Goal: Task Accomplishment & Management: Complete application form

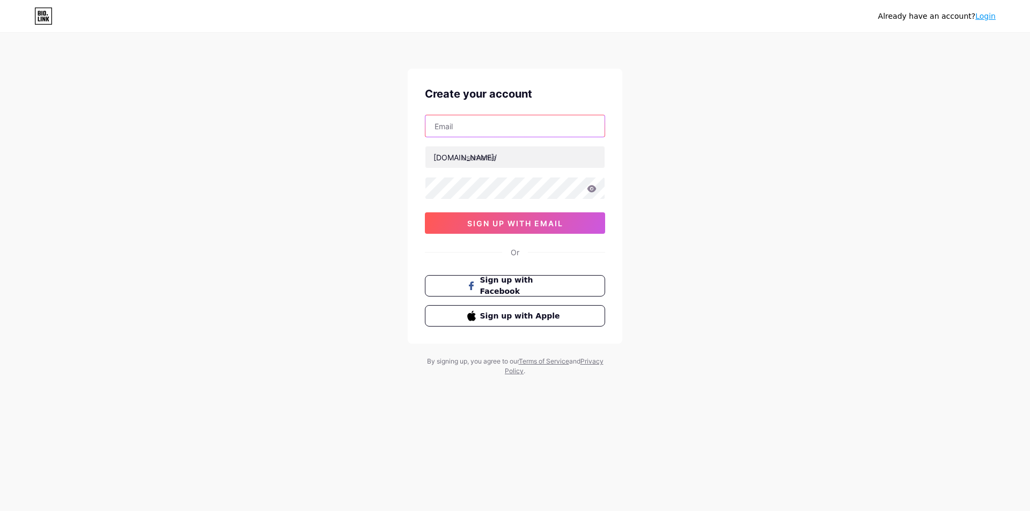
click at [511, 132] on input "text" at bounding box center [514, 125] width 179 height 21
paste input "[EMAIL_ADDRESS][DOMAIN_NAME]"
type input "[EMAIL_ADDRESS][DOMAIN_NAME]"
click at [751, 210] on div "Already have an account? Login Create your account sticklerrandy889@gmail.com b…" at bounding box center [515, 205] width 1030 height 410
click at [535, 156] on input "text" at bounding box center [514, 156] width 179 height 21
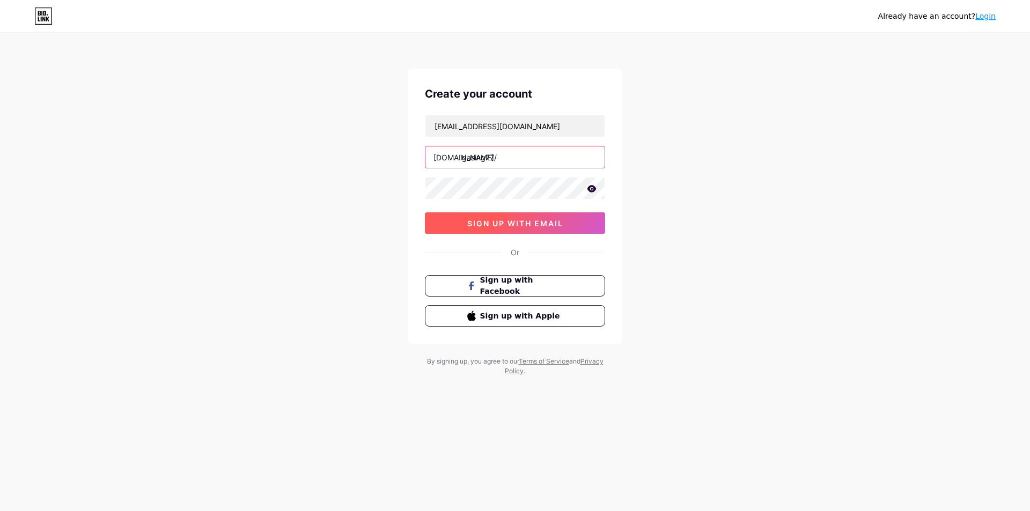
type input "gasing77"
click at [507, 224] on span "sign up with email" at bounding box center [515, 223] width 96 height 9
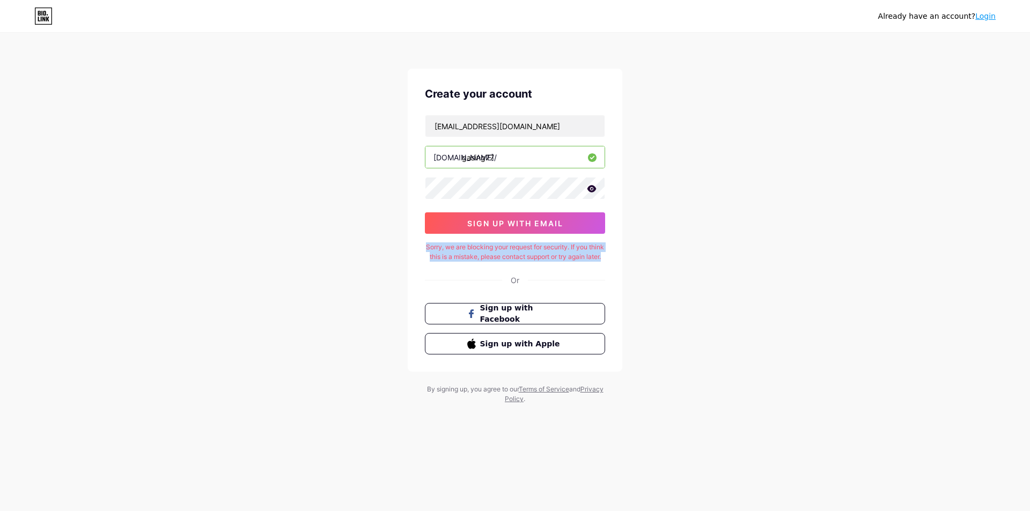
drag, startPoint x: 491, startPoint y: 262, endPoint x: 422, endPoint y: 248, distance: 71.0
click at [422, 248] on div "Create your account sticklerrandy889@gmail.com bio.link/ gasing77 0cAFcWeA7eWRm…" at bounding box center [515, 220] width 215 height 303
copy div "Sorry, we are blocking your request for security. If you think this is a mistak…"
click at [697, 309] on div "Already have an account? Login Create your account sticklerrandy889@gmail.com b…" at bounding box center [515, 219] width 1030 height 438
click at [988, 19] on link "Login" at bounding box center [985, 16] width 20 height 9
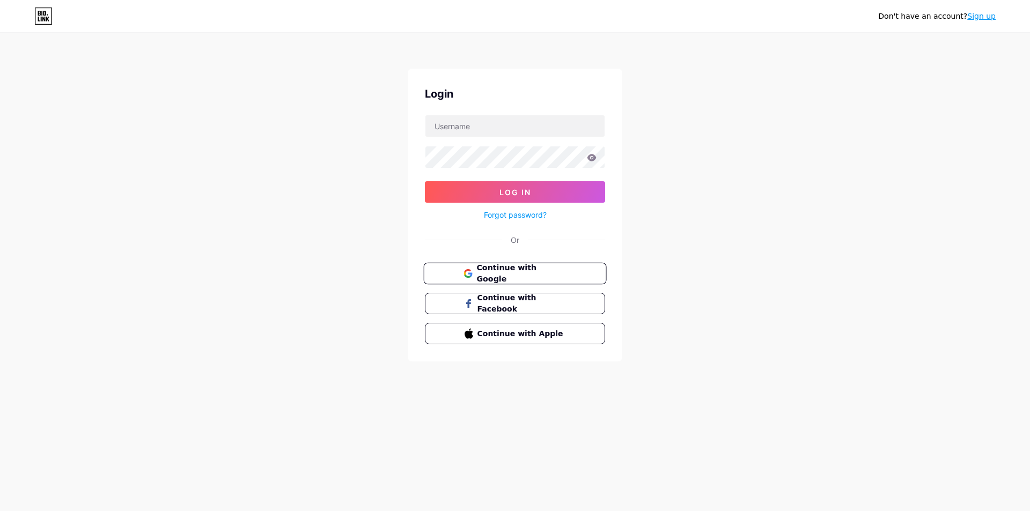
click at [560, 270] on span "Continue with Google" at bounding box center [521, 273] width 90 height 23
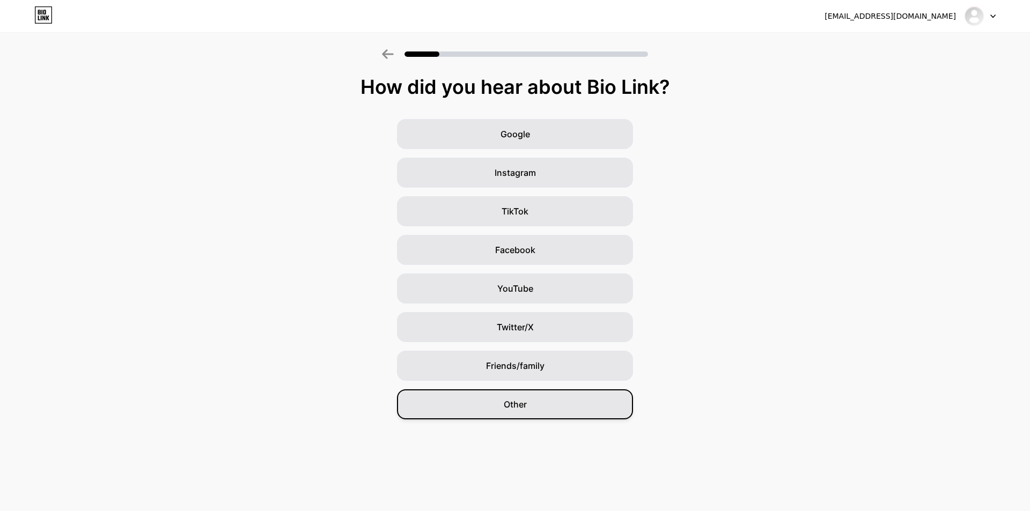
click at [519, 396] on div "Other" at bounding box center [515, 404] width 236 height 30
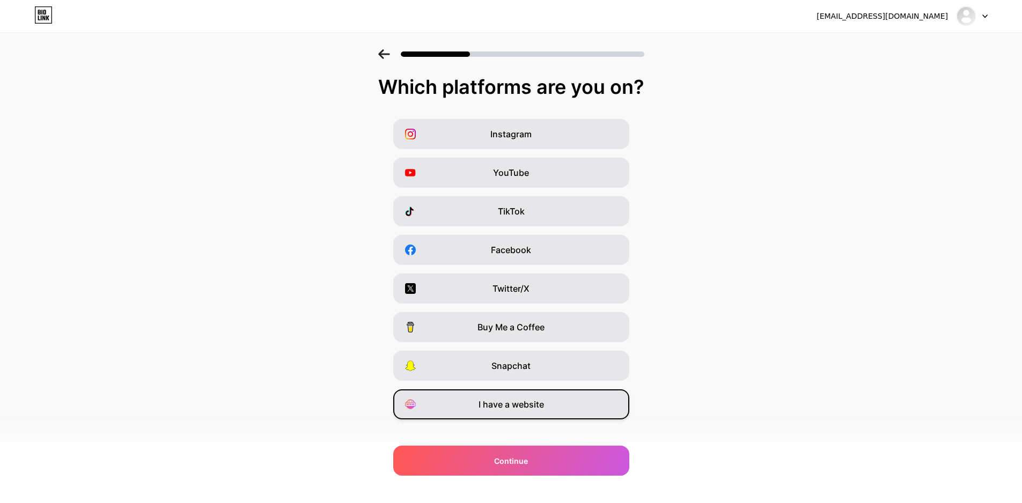
click at [575, 407] on div "I have a website" at bounding box center [511, 404] width 236 height 30
click at [586, 405] on div "I have a website" at bounding box center [511, 404] width 236 height 30
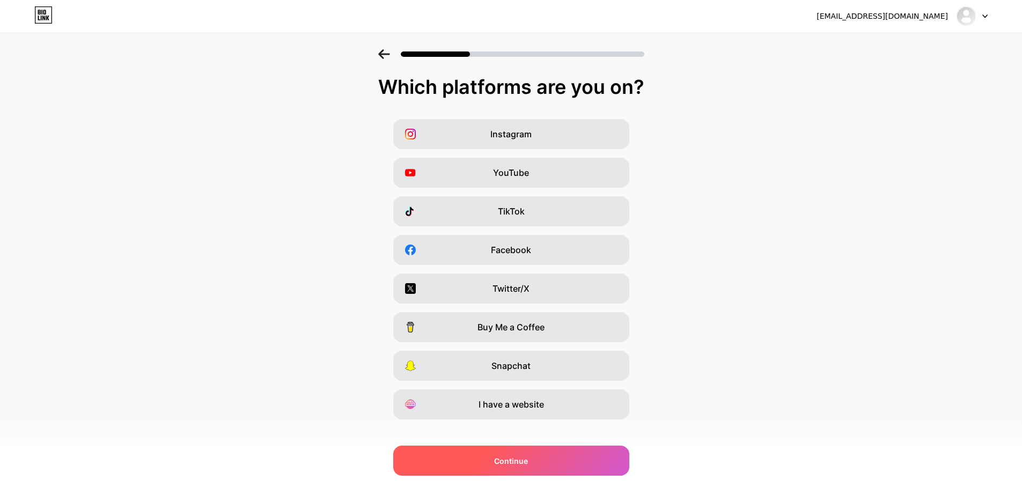
click at [574, 453] on div "Continue" at bounding box center [511, 461] width 236 height 30
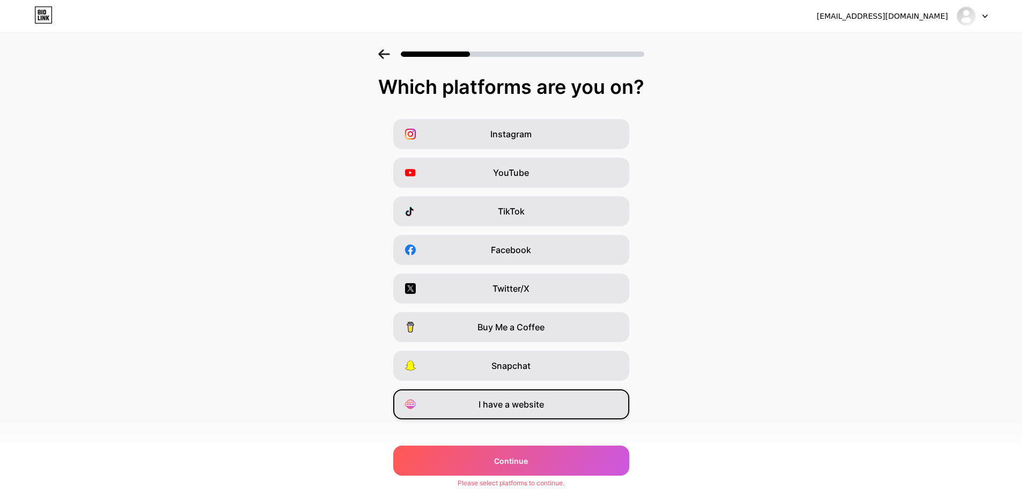
click at [580, 403] on div "I have a website" at bounding box center [511, 404] width 236 height 30
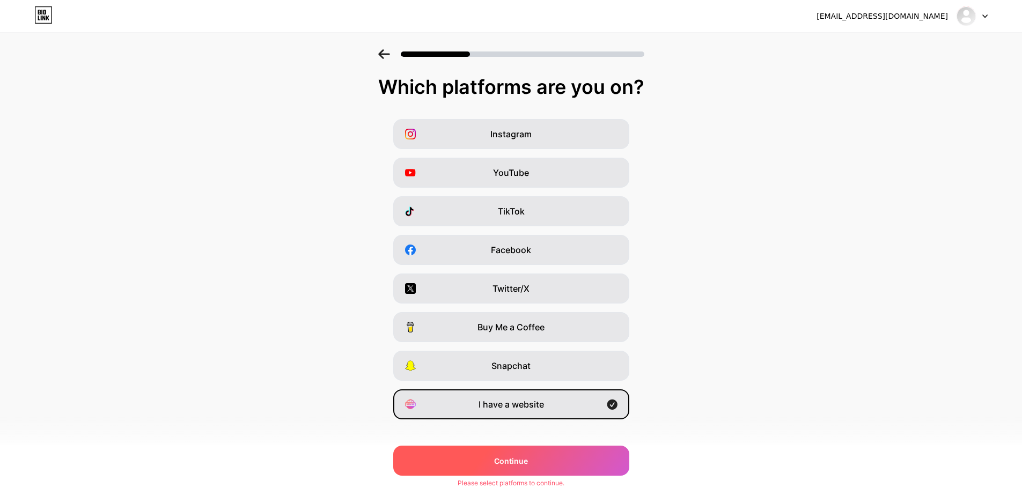
click at [566, 464] on div "Continue" at bounding box center [511, 461] width 236 height 30
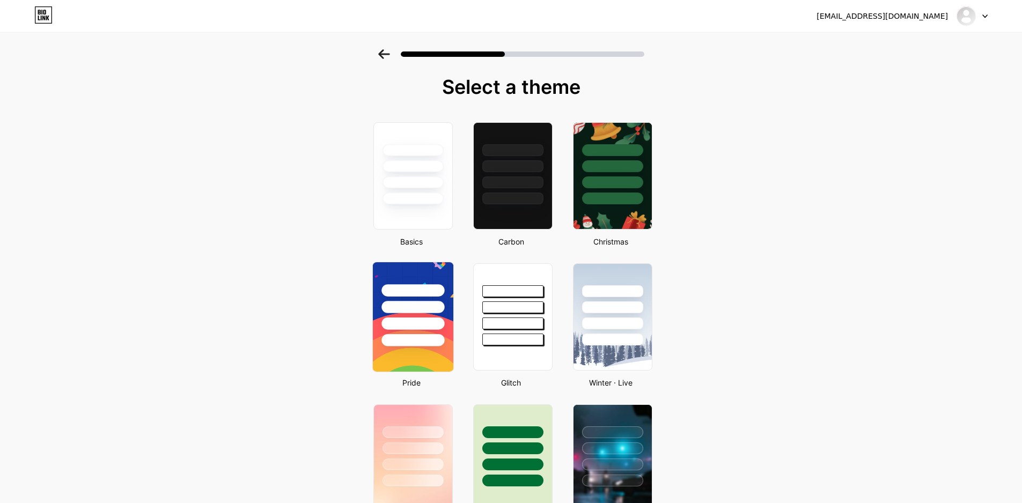
click at [426, 329] on div at bounding box center [412, 323] width 63 height 12
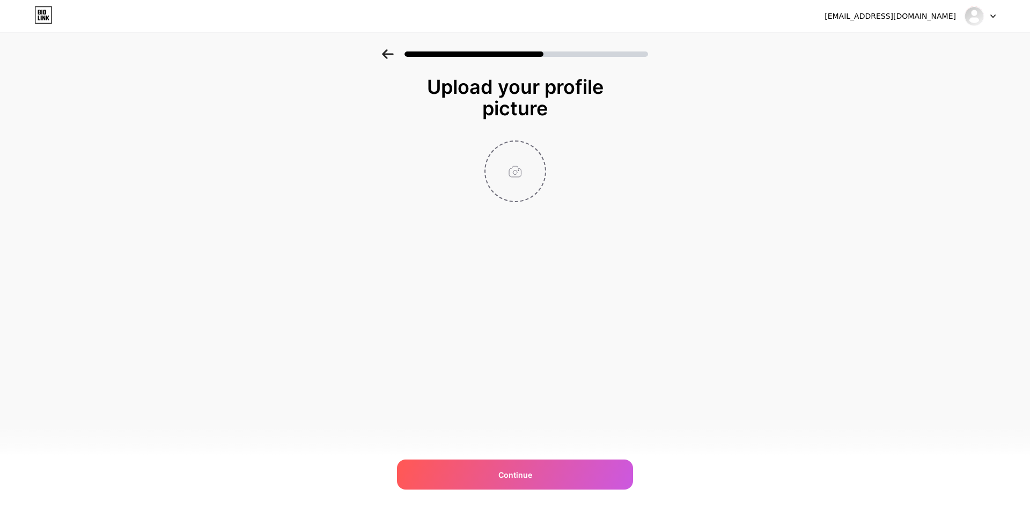
click at [527, 187] on input "file" at bounding box center [515, 172] width 60 height 60
click at [515, 175] on input "file" at bounding box center [515, 172] width 60 height 60
type input "C:\fakepath\60078f3bd8cb6270b8329b5786599a0f.jpg"
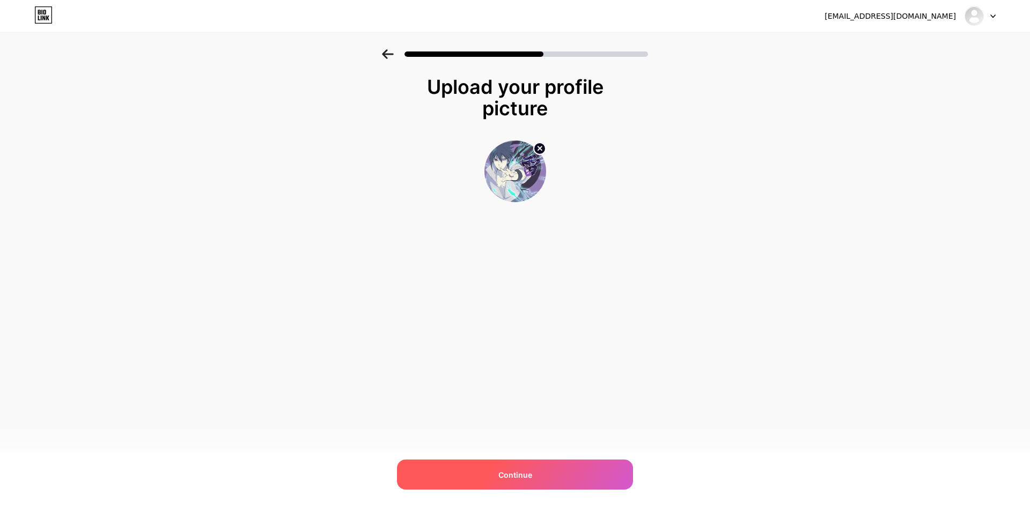
click at [532, 460] on div "Continue" at bounding box center [515, 475] width 236 height 30
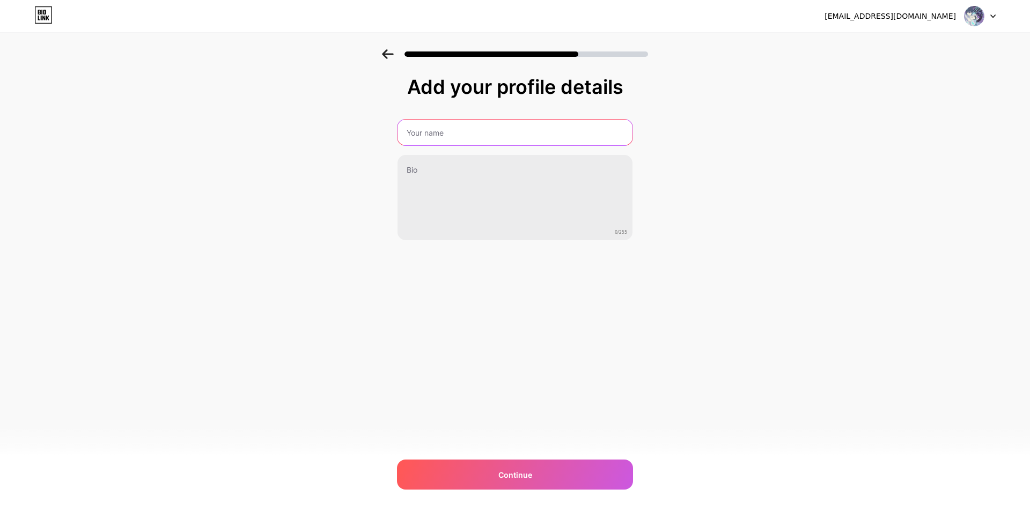
click at [492, 135] on input "text" at bounding box center [514, 133] width 235 height 26
type input "GASING77"
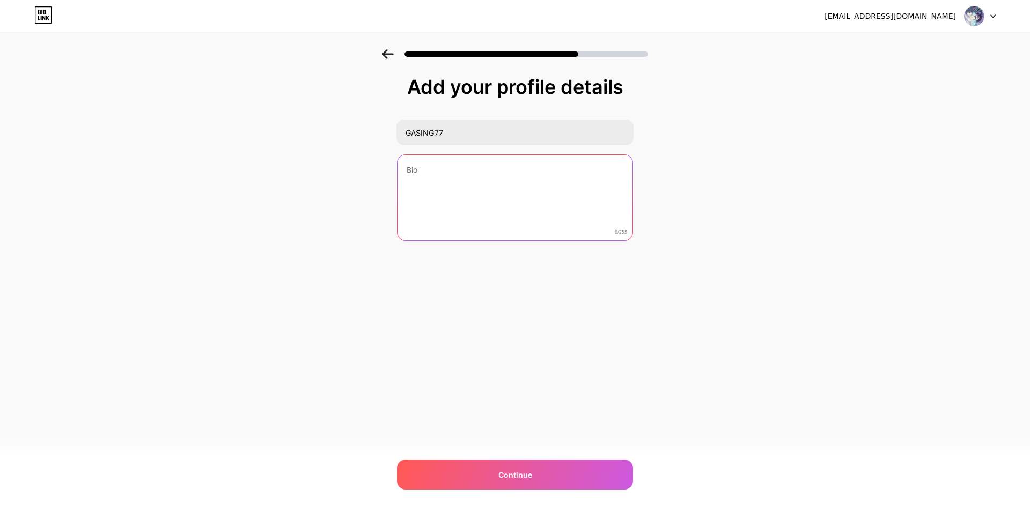
click at [442, 178] on textarea at bounding box center [514, 198] width 235 height 86
type textarea "Ga"
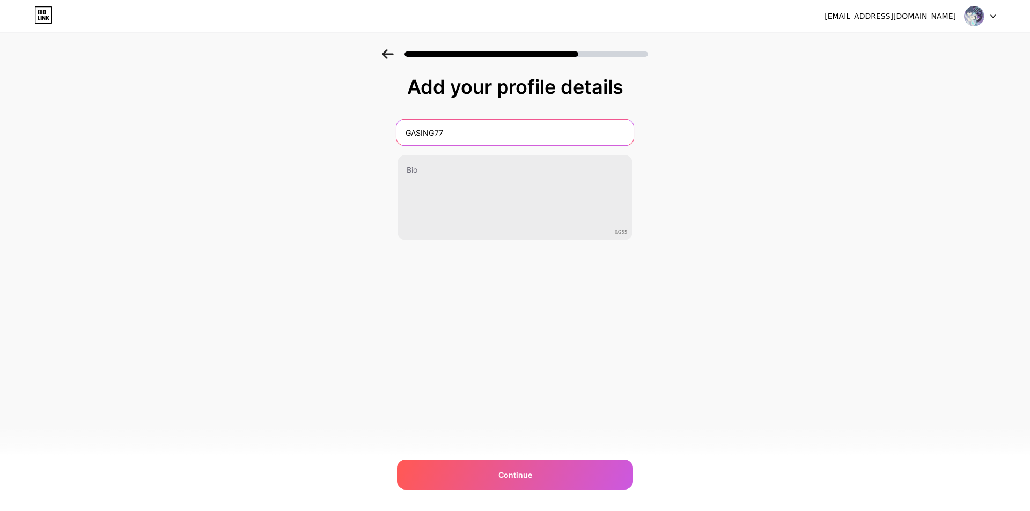
click at [450, 129] on input "GASING77" at bounding box center [514, 133] width 237 height 26
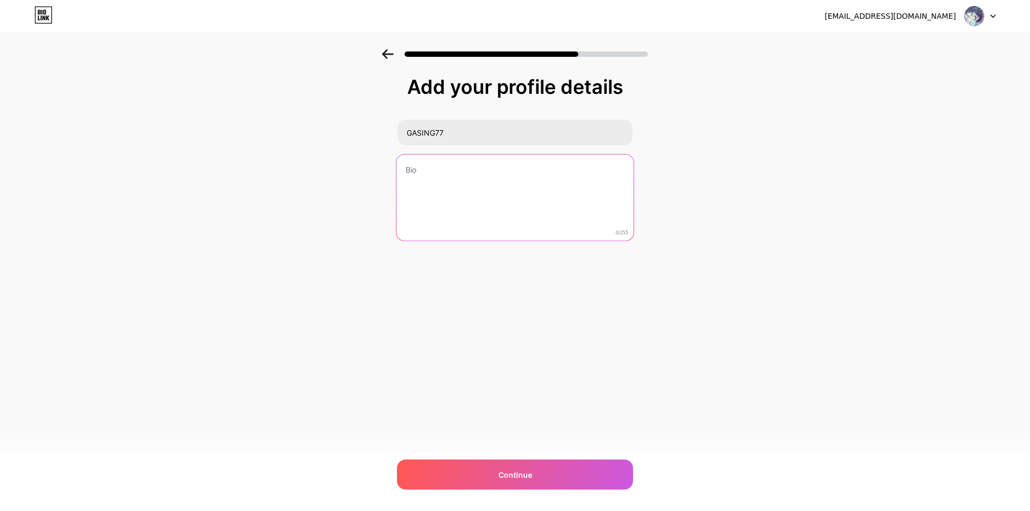
click at [463, 174] on textarea at bounding box center [514, 197] width 237 height 87
paste textarea "GASING77"
click at [492, 176] on textarea "GASING77" at bounding box center [514, 198] width 235 height 86
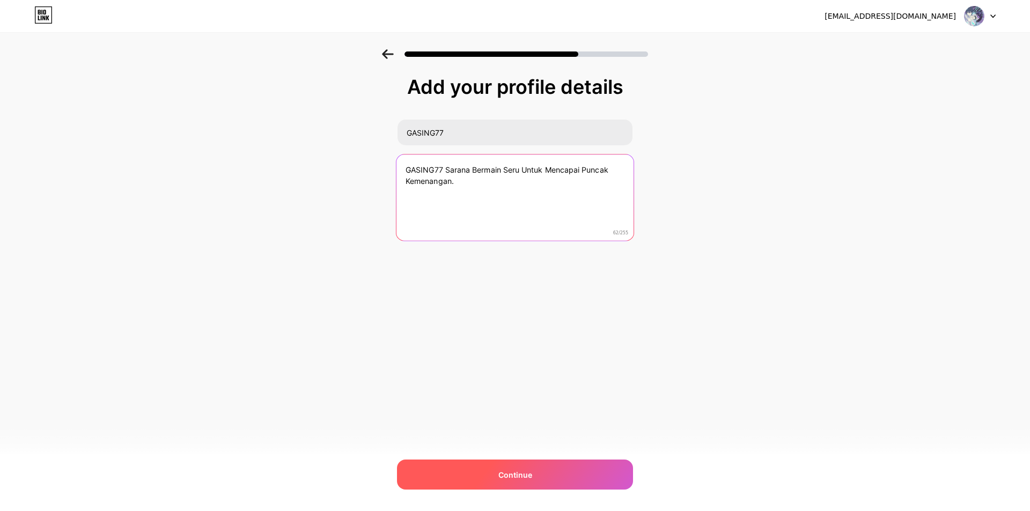
type textarea "GASING77 Sarana Bermain Seru Untuk Mencapai Puncak Kemenangan."
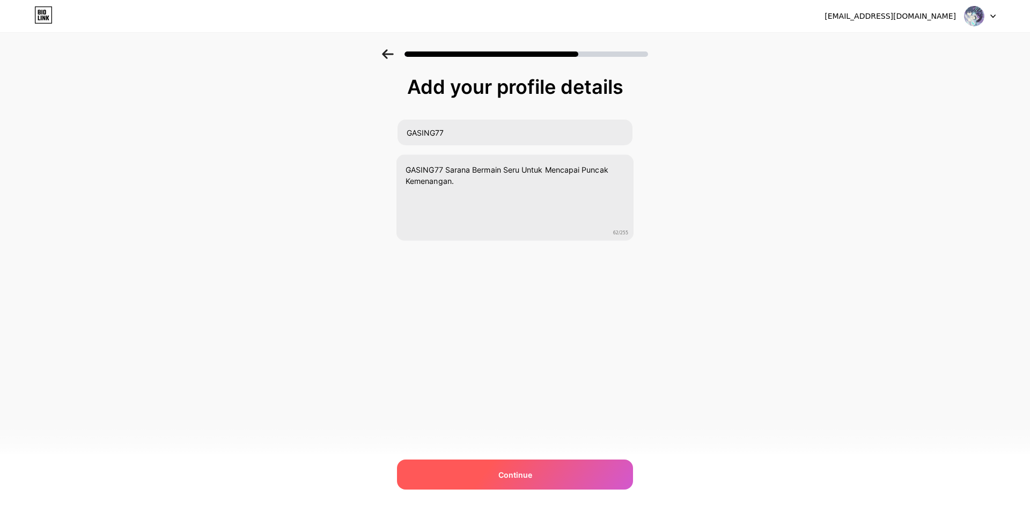
click at [532, 473] on div "Continue" at bounding box center [515, 475] width 236 height 30
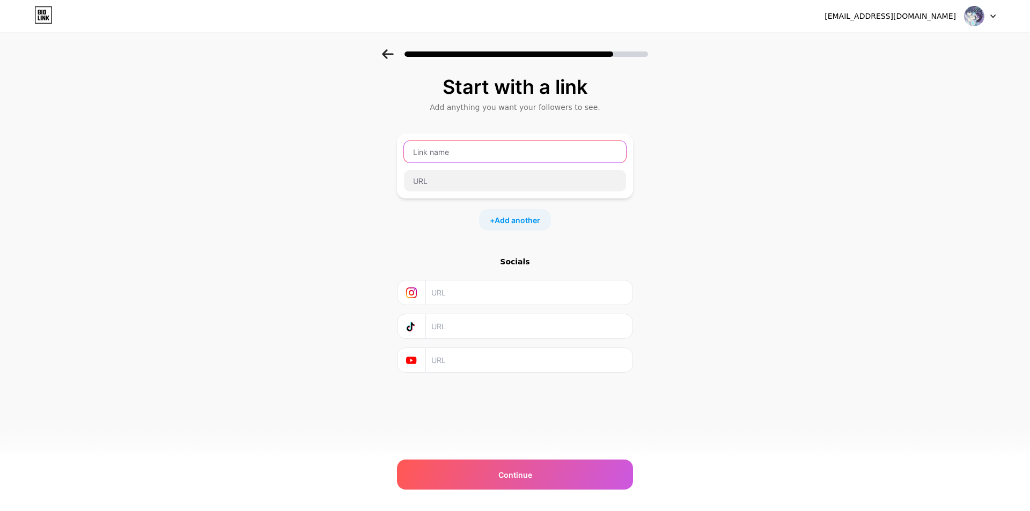
click at [475, 150] on input "text" at bounding box center [515, 151] width 222 height 21
type input "Daftar Akun"
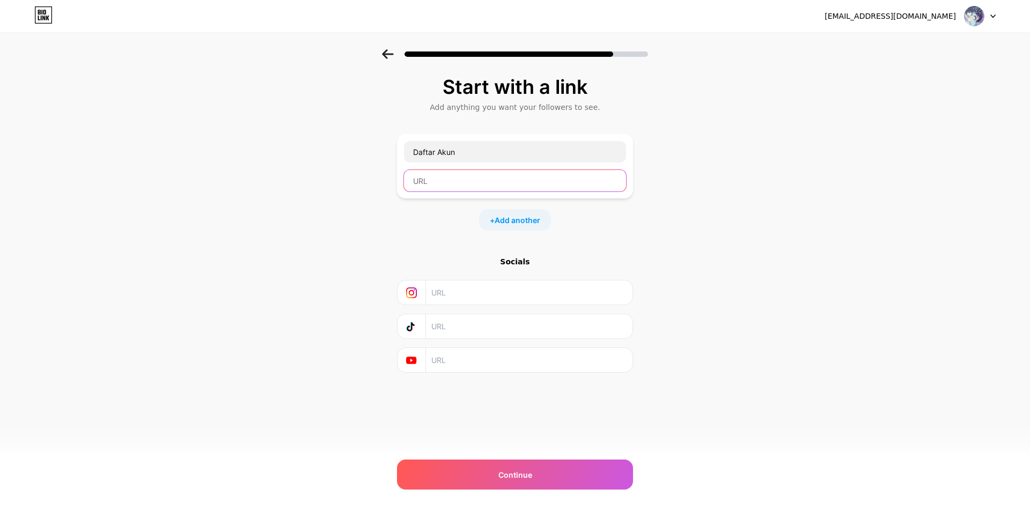
click at [484, 188] on input "text" at bounding box center [515, 180] width 222 height 21
paste input "https://app.bio.link/"
click at [551, 181] on input "https://app.bio.link/gasing77" at bounding box center [515, 180] width 222 height 21
type input "https://app.bio.link/gasing77"
click at [535, 220] on span "Add another" at bounding box center [517, 220] width 46 height 11
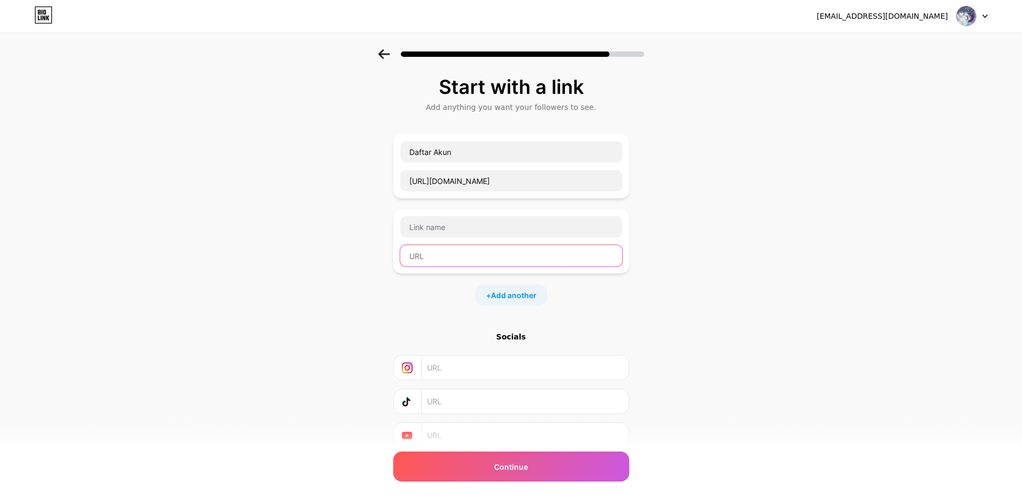
click at [469, 259] on input "text" at bounding box center [511, 255] width 222 height 21
paste input "https://app.bio.link/gasing77"
type input "https://app.bio.link/gasing77"
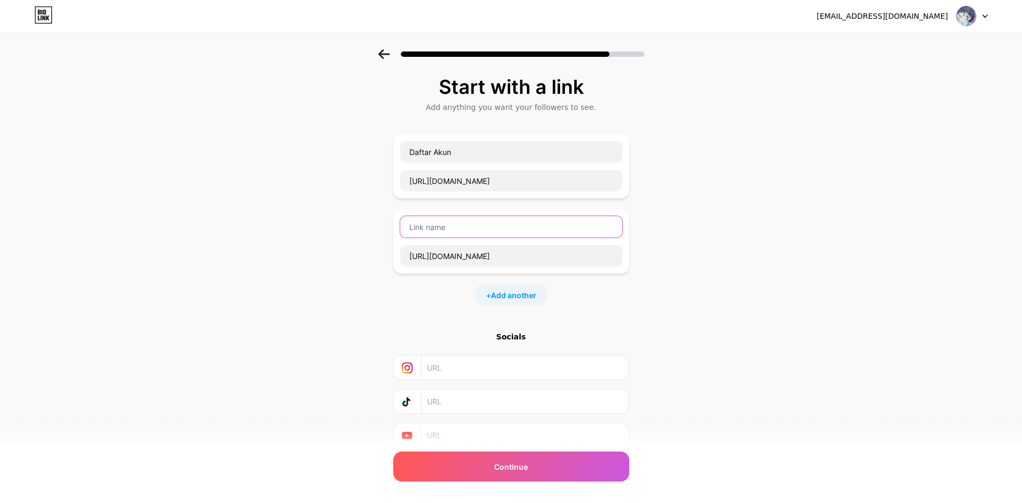
click at [479, 227] on input "text" at bounding box center [511, 226] width 222 height 21
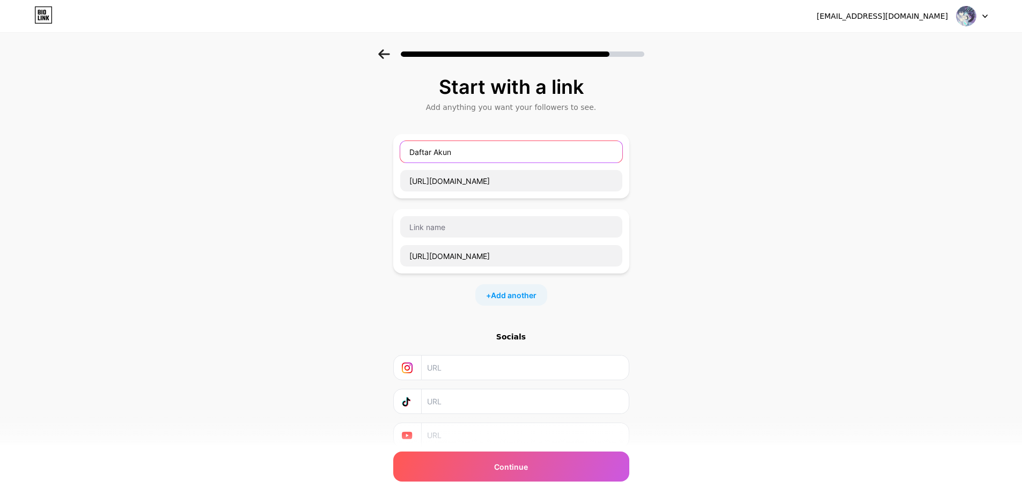
click at [483, 159] on input "Daftar Akun" at bounding box center [511, 151] width 222 height 21
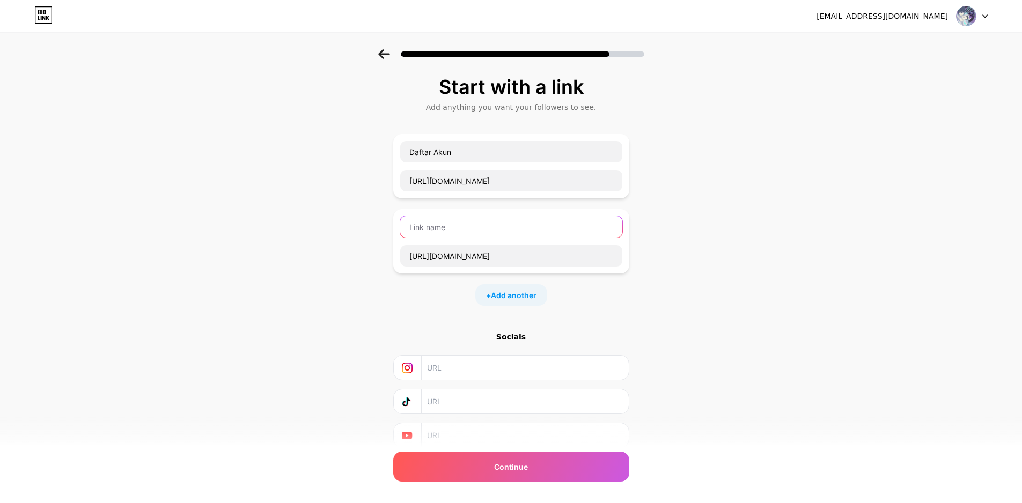
click at [459, 228] on input "text" at bounding box center [511, 226] width 222 height 21
type input "Link Login"
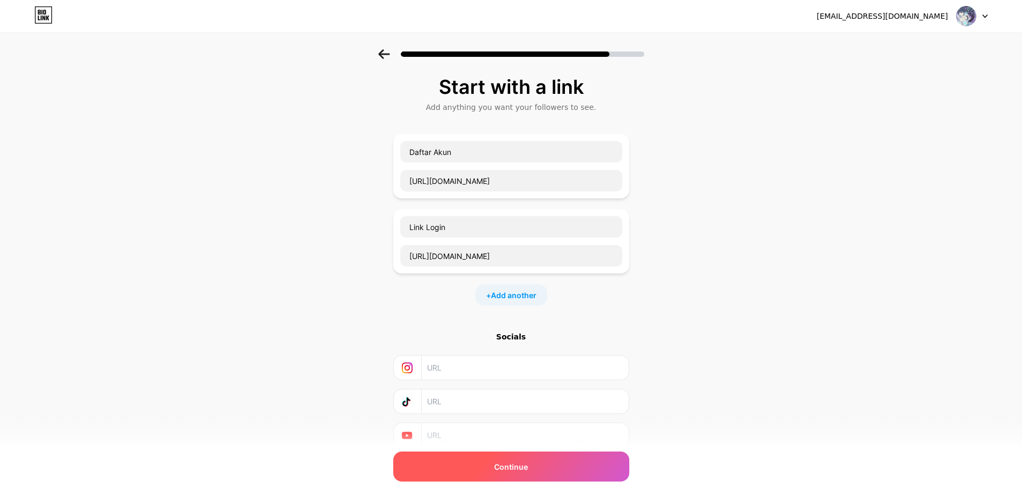
click at [548, 468] on div "Continue" at bounding box center [511, 467] width 236 height 30
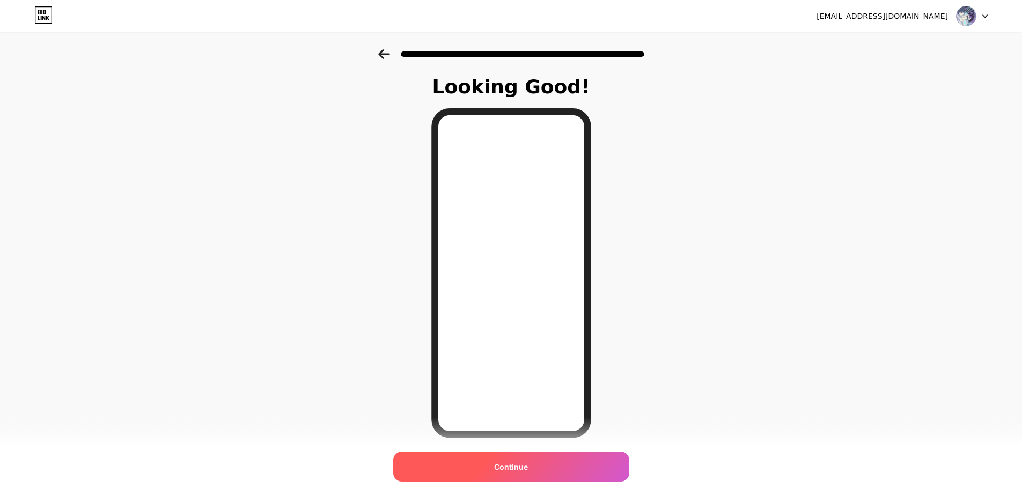
click at [513, 469] on span "Continue" at bounding box center [511, 466] width 34 height 11
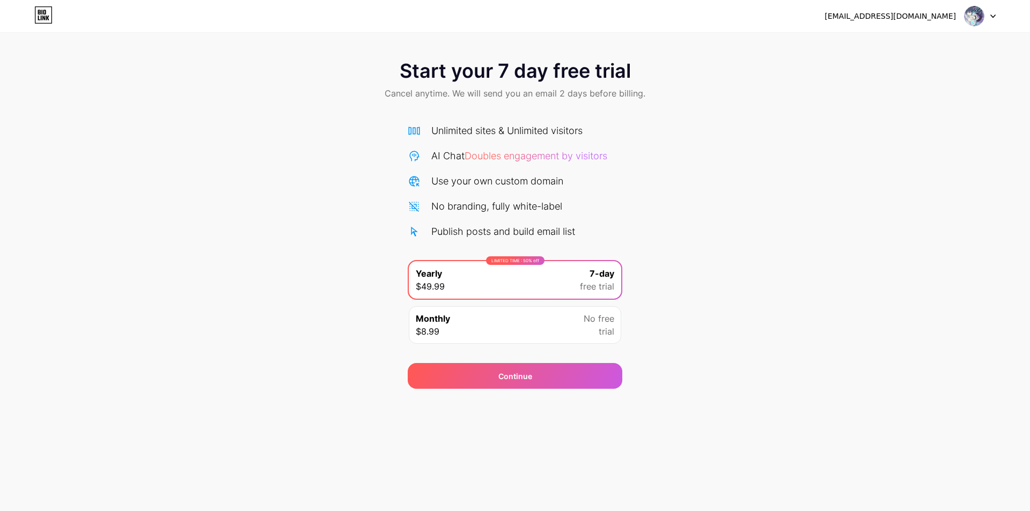
click at [673, 210] on div "Start your 7 day free trial Cancel anytime. We will send you an email 2 days be…" at bounding box center [515, 218] width 1030 height 339
click at [744, 165] on div "Start your 7 day free trial Cancel anytime. We will send you an email 2 days be…" at bounding box center [515, 218] width 1030 height 339
